Goal: Information Seeking & Learning: Learn about a topic

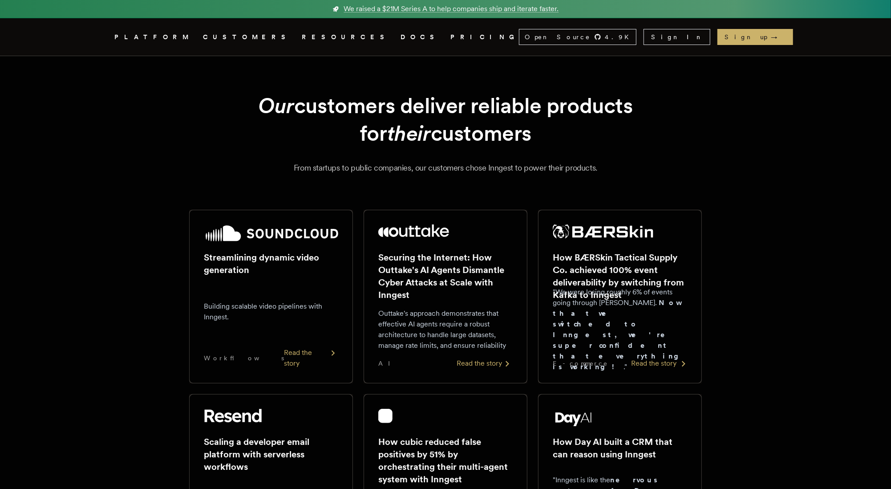
click at [637, 299] on div "How BÆRSkin Tactical Supply Co. achieved 100% event deliverability by switching…" at bounding box center [620, 296] width 134 height 144
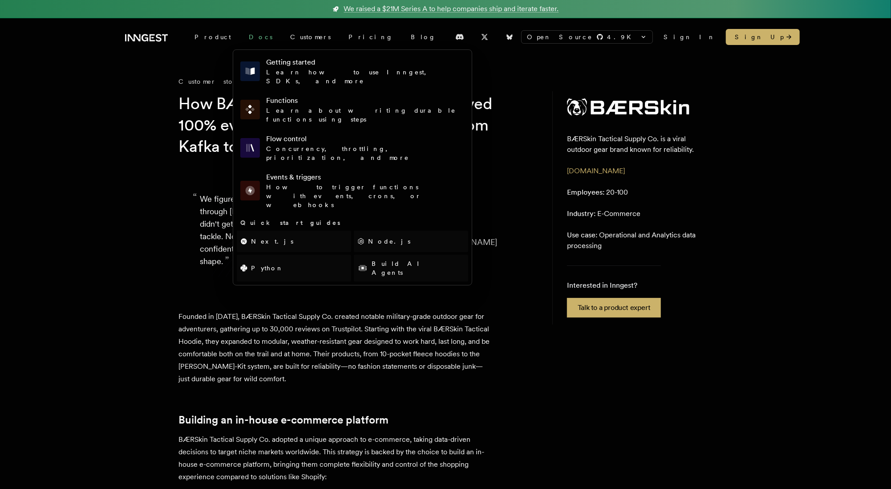
click at [240, 37] on link "Docs" at bounding box center [260, 37] width 41 height 16
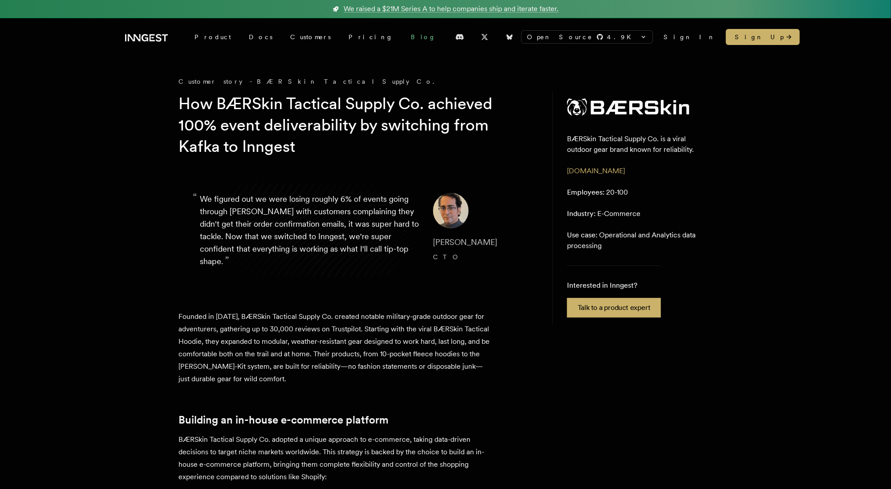
click at [402, 40] on link "Blog" at bounding box center [423, 37] width 43 height 16
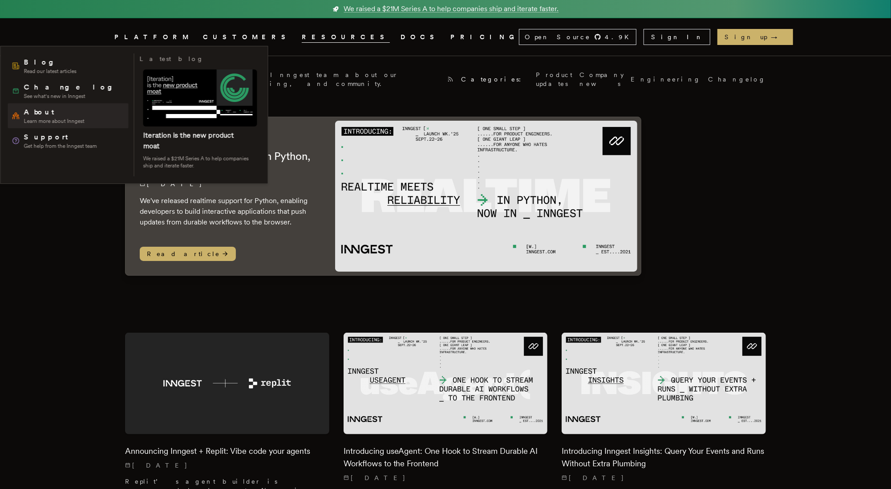
click at [46, 111] on span "About" at bounding box center [54, 112] width 61 height 11
